Goal: Task Accomplishment & Management: Complete application form

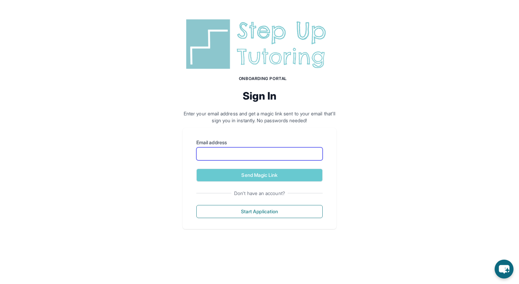
click at [215, 155] on input "Email address" at bounding box center [259, 153] width 126 height 13
type input "**********"
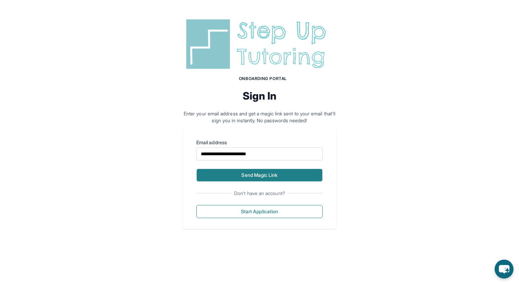
click at [246, 177] on button "Send Magic Link" at bounding box center [259, 175] width 126 height 13
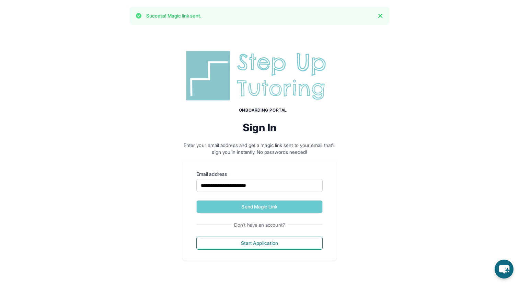
click at [232, 152] on p "Enter your email address and get a magic link sent to your email that'll sign y…" at bounding box center [260, 149] width 154 height 14
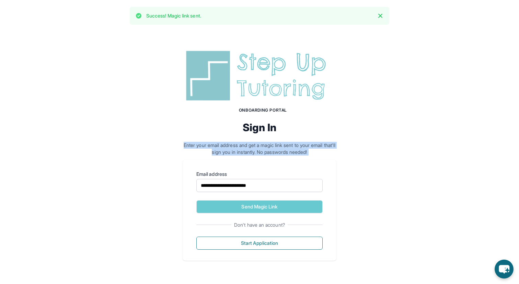
click at [232, 152] on p "Enter your email address and get a magic link sent to your email that'll sign y…" at bounding box center [260, 149] width 154 height 14
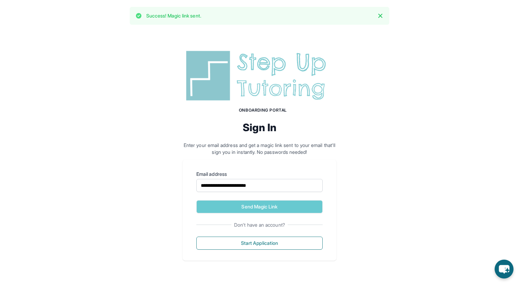
click at [232, 152] on p "Enter your email address and get a magic link sent to your email that'll sign y…" at bounding box center [260, 149] width 154 height 14
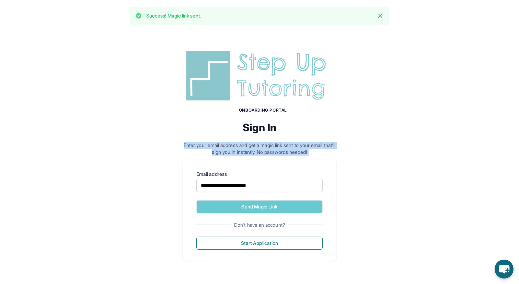
click at [232, 152] on p "Enter your email address and get a magic link sent to your email that'll sign y…" at bounding box center [260, 149] width 154 height 14
